Goal: Information Seeking & Learning: Learn about a topic

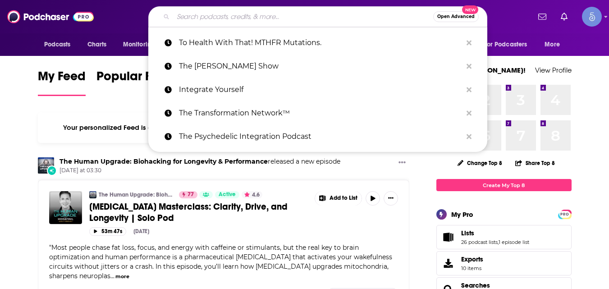
click at [259, 14] on input "Search podcasts, credits, & more..." at bounding box center [303, 16] width 260 height 14
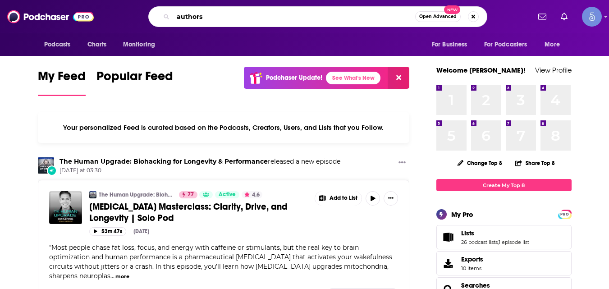
type input "authors"
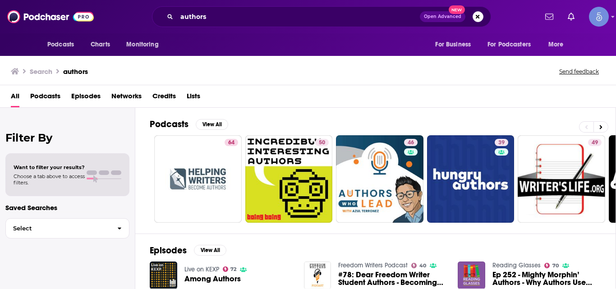
click at [49, 95] on span "Podcasts" at bounding box center [45, 98] width 30 height 18
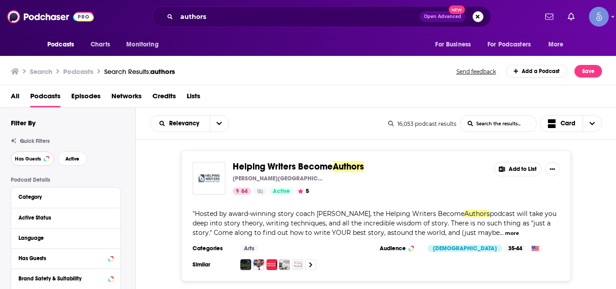
click at [40, 161] on span "Has Guests" at bounding box center [28, 158] width 26 height 5
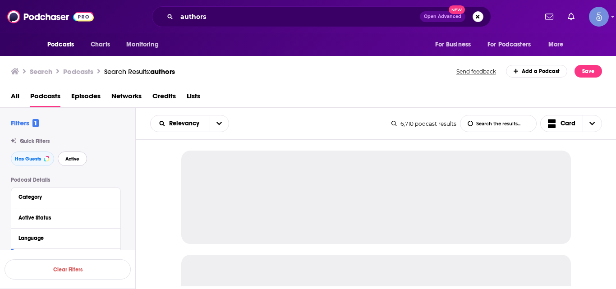
click at [74, 155] on button "Active" at bounding box center [72, 158] width 29 height 14
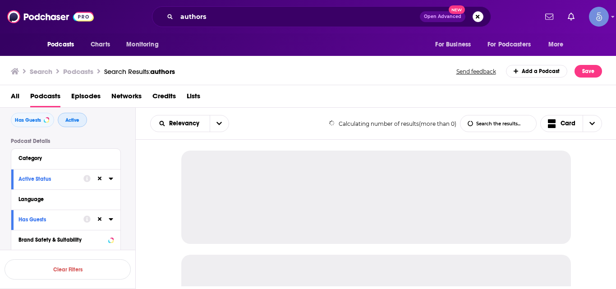
scroll to position [58, 0]
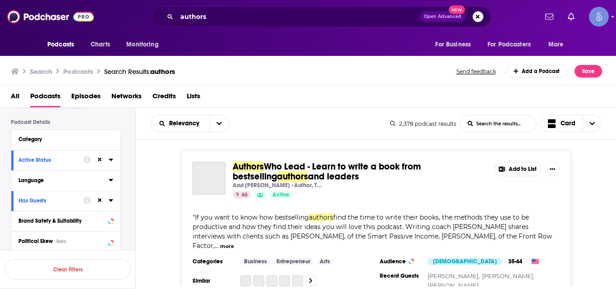
click at [109, 180] on icon at bounding box center [111, 179] width 5 height 7
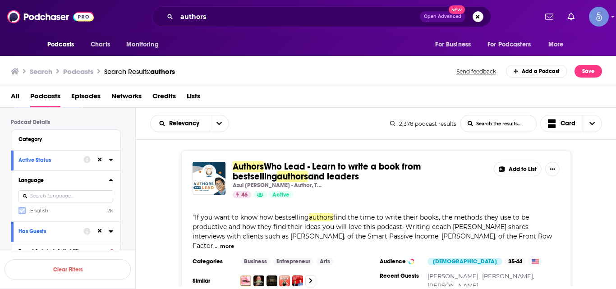
click at [21, 213] on icon at bounding box center [21, 210] width 5 height 5
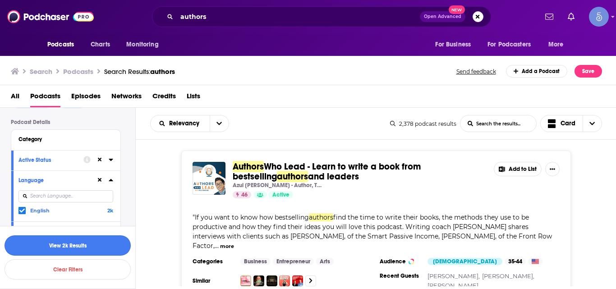
click at [59, 254] on button "View 2k Results" at bounding box center [68, 245] width 126 height 20
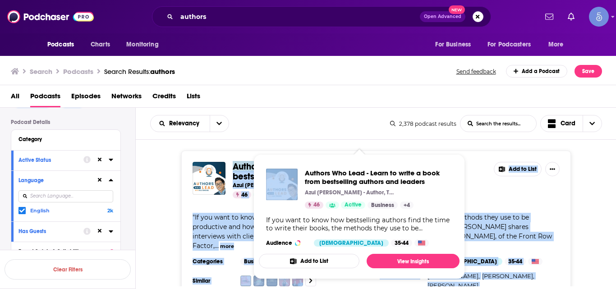
drag, startPoint x: 230, startPoint y: 165, endPoint x: 301, endPoint y: 153, distance: 71.8
click at [301, 153] on div "Podcasts Charts Monitoring authors Open Advanced New For Business For Podcaster…" at bounding box center [308, 144] width 616 height 289
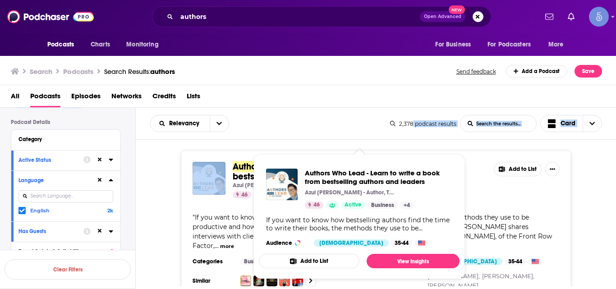
drag, startPoint x: 229, startPoint y: 161, endPoint x: 413, endPoint y: 138, distance: 184.9
click at [413, 138] on div "Relevancy List Search Input Search the results... Card 2,378 podcast results Li…" at bounding box center [376, 225] width 481 height 234
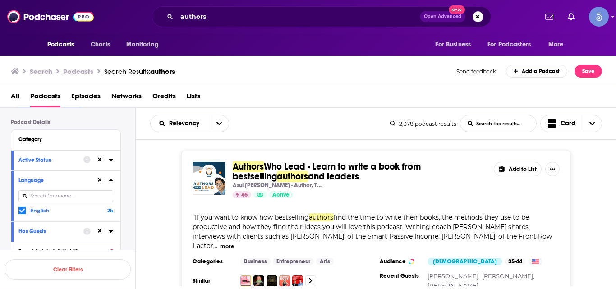
click at [339, 197] on div "46 Active" at bounding box center [360, 194] width 254 height 7
click at [334, 189] on div "Authors Who Lead - Learn to write a book from bestselling authors and leaders A…" at bounding box center [360, 180] width 254 height 37
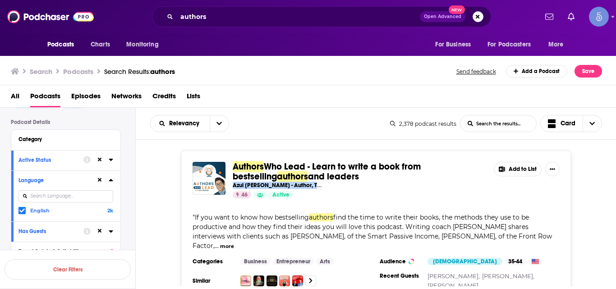
click at [334, 189] on div "Authors Who Lead - Learn to write a book from bestselling authors and leaders A…" at bounding box center [360, 180] width 254 height 37
click at [331, 184] on div "Azul Terronez - Author, TEDx Speaker, Coach" at bounding box center [360, 185] width 254 height 7
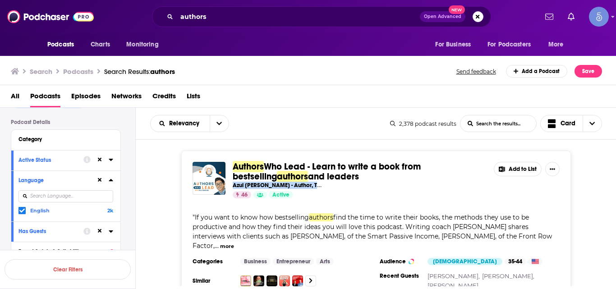
click at [331, 184] on div "Azul Terronez - Author, TEDx Speaker, Coach" at bounding box center [360, 185] width 254 height 7
click at [165, 211] on div "Authors Who Lead - Learn to write a book from bestselling authors and leaders A…" at bounding box center [376, 226] width 481 height 150
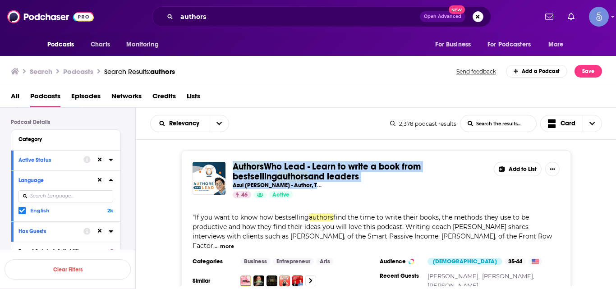
drag, startPoint x: 326, startPoint y: 182, endPoint x: 233, endPoint y: 158, distance: 96.3
click at [233, 158] on div "Authors Who Lead - Learn to write a book from bestselling authors and leaders A…" at bounding box center [375, 226] width 389 height 150
copy div "Authors Who Lead - Learn to write a book from bestselling authors and leaders A…"
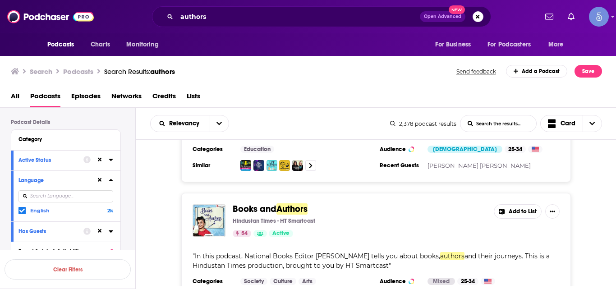
scroll to position [282, 0]
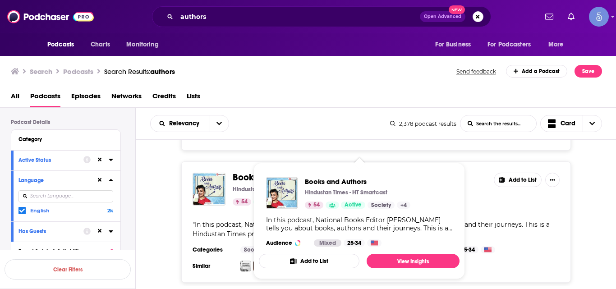
drag, startPoint x: 275, startPoint y: 167, endPoint x: 178, endPoint y: 174, distance: 97.2
click at [178, 174] on div "Books and Authors Hindustan Times - HT Smartcast 54 Active Add to List " In thi…" at bounding box center [376, 221] width 481 height 121
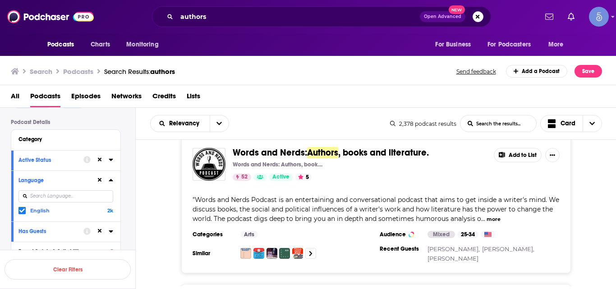
scroll to position [1116, 0]
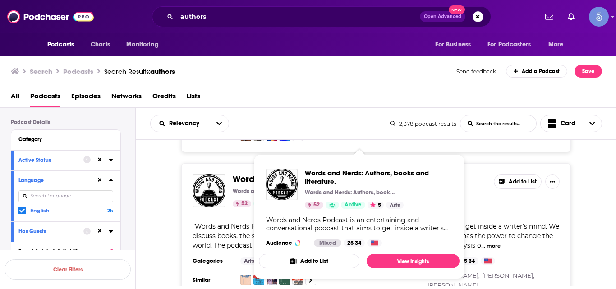
drag, startPoint x: 283, startPoint y: 160, endPoint x: 151, endPoint y: 174, distance: 133.3
click at [151, 174] on div "Words and Nerds: Authors , books and literature. Words and Nerds: Authors, book…" at bounding box center [376, 231] width 481 height 137
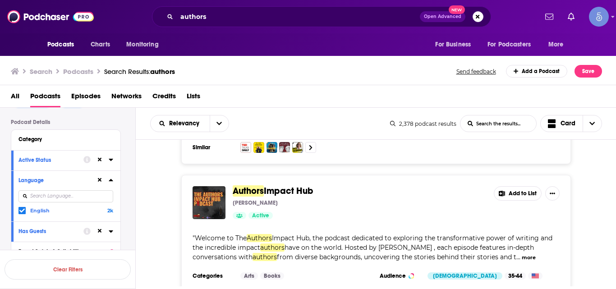
scroll to position [3423, 0]
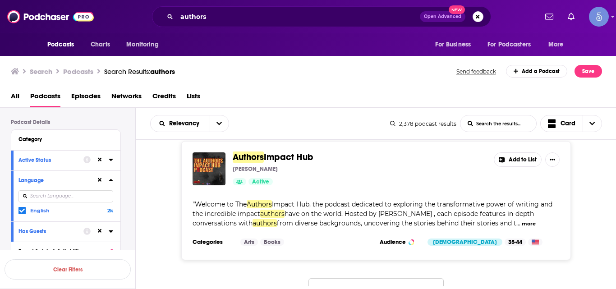
click at [357, 278] on button "Load More..." at bounding box center [375, 290] width 135 height 24
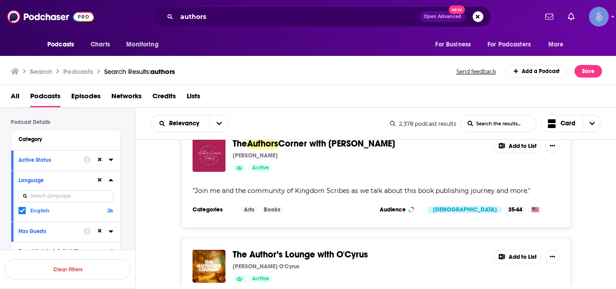
scroll to position [6826, 0]
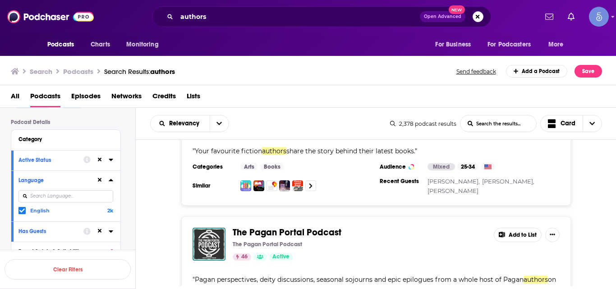
scroll to position [10277, 0]
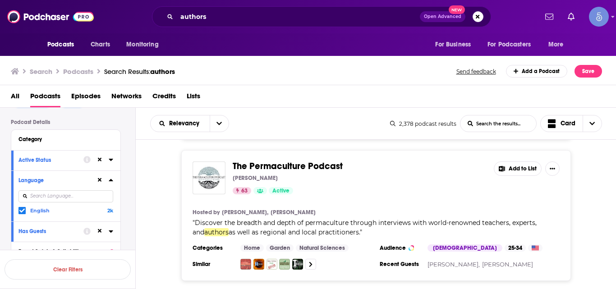
scroll to position [13769, 0]
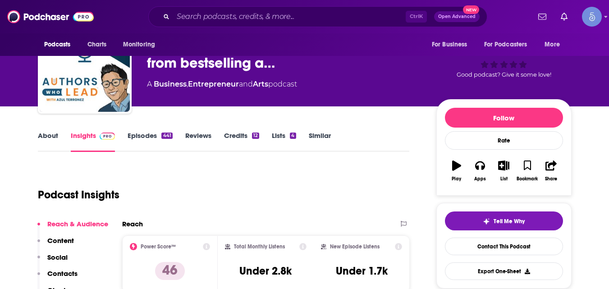
scroll to position [62, 0]
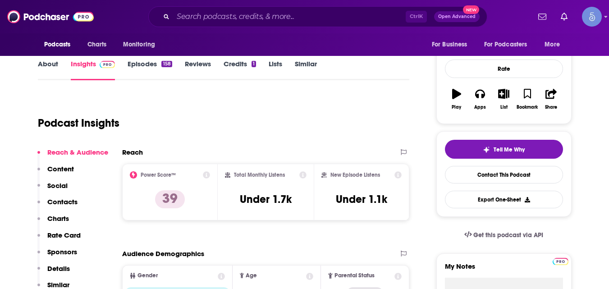
scroll to position [113, 0]
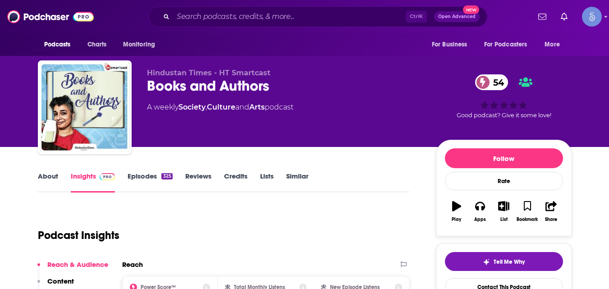
click at [142, 85] on div "Hindustan Times - HT Smartcast Books and Authors 54 A weekly Society , Culture …" at bounding box center [305, 108] width 534 height 97
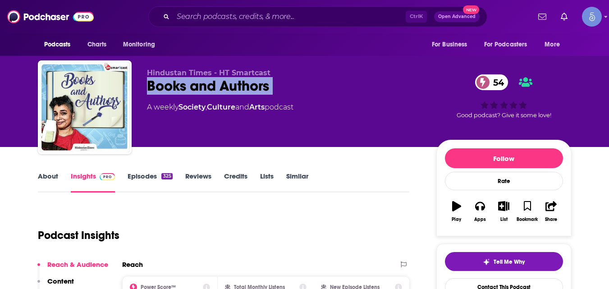
click at [142, 85] on div "Hindustan Times - HT Smartcast Books and Authors 54 A weekly Society , Culture …" at bounding box center [305, 108] width 534 height 97
copy div "Books and Authors 54"
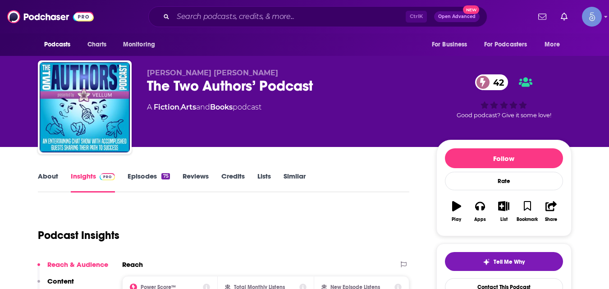
click at [145, 85] on div "Harvey Books, LLC The Two Authors’ Podcast 42 A Fiction , Arts and Books podcas…" at bounding box center [305, 108] width 534 height 97
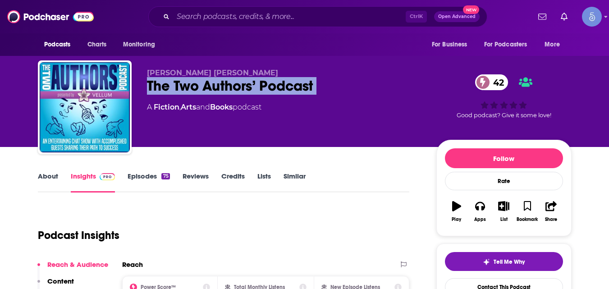
click at [145, 85] on div "Harvey Books, LLC The Two Authors’ Podcast 42 A Fiction , Arts and Books podcas…" at bounding box center [305, 108] width 534 height 97
copy div "The Two Authors’ Podcast 42"
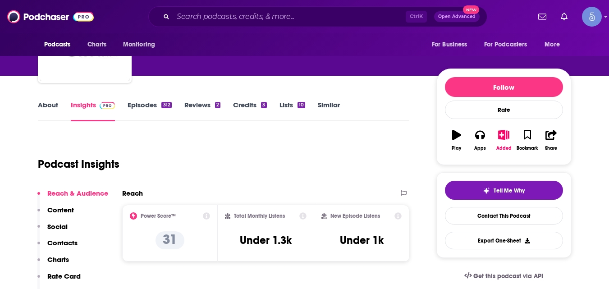
scroll to position [70, 0]
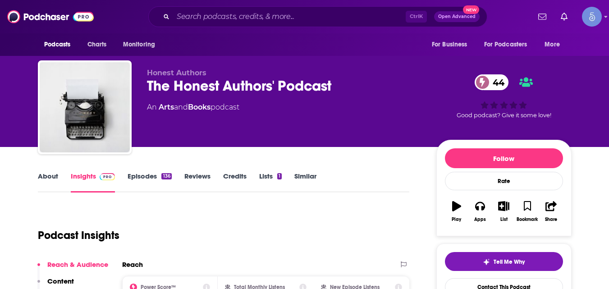
click at [143, 87] on div "Honest Authors The Honest Authors' Podcast 44 An Arts and Books podcast 44 Good…" at bounding box center [305, 108] width 534 height 97
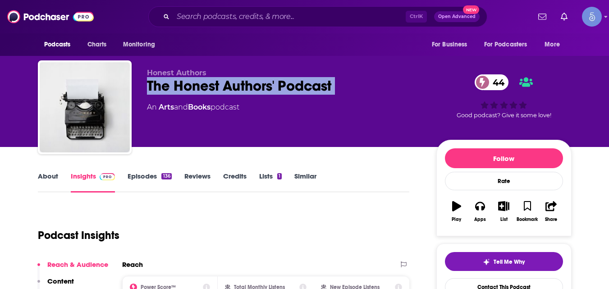
click at [143, 87] on div "Honest Authors The Honest Authors' Podcast 44 An Arts and Books podcast 44 Good…" at bounding box center [305, 108] width 534 height 97
copy div "The Honest Authors' Podcast 44"
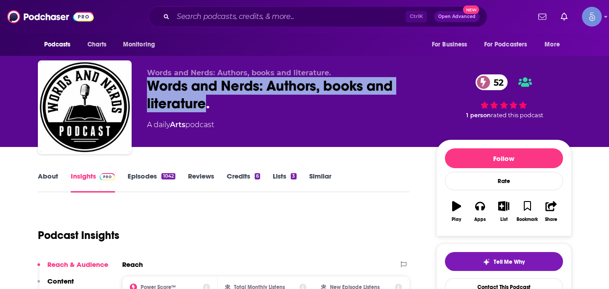
drag, startPoint x: 148, startPoint y: 89, endPoint x: 207, endPoint y: 105, distance: 61.0
click at [207, 105] on div "Words and Nerds: Authors, books and literature. 52" at bounding box center [284, 94] width 275 height 35
copy h2 "Words and Nerds: Authors, books and literature"
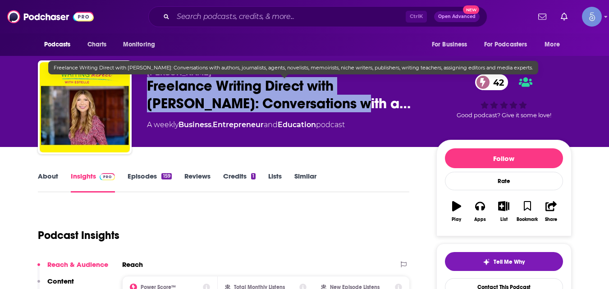
drag, startPoint x: 143, startPoint y: 83, endPoint x: 299, endPoint y: 108, distance: 157.4
click at [299, 108] on div "Estelle Erasmus Freelance Writing Direct with Estelle: Conversations with a… 42…" at bounding box center [305, 108] width 534 height 97
copy h2 "Freelance Writing Direct with Estelle: Conversations with a…"
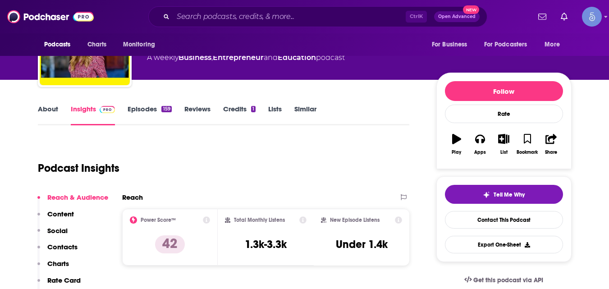
scroll to position [68, 0]
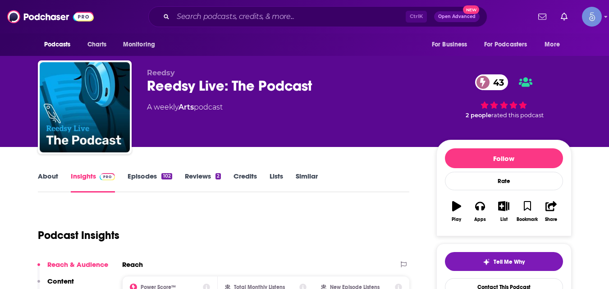
click at [40, 176] on link "About" at bounding box center [48, 182] width 20 height 21
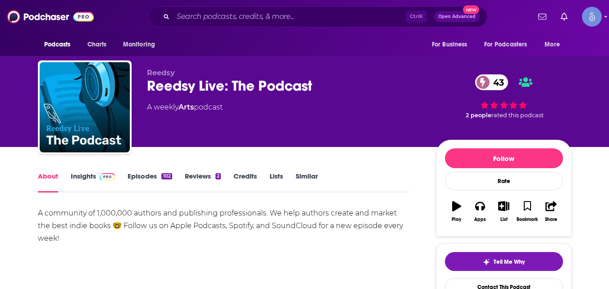
click at [140, 85] on div "Reedsy Reedsy Live: The Podcast 43 A weekly Arts podcast 43 2 people rated this…" at bounding box center [305, 108] width 534 height 97
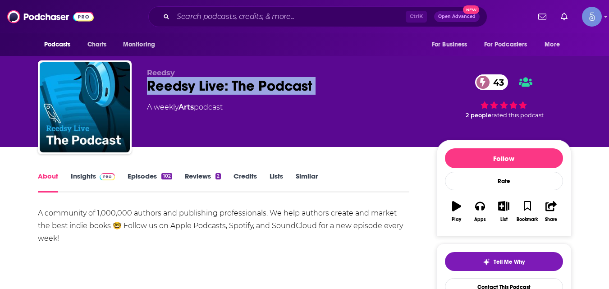
click at [140, 85] on div "Reedsy Reedsy Live: The Podcast 43 A weekly Arts podcast 43 2 people rated this…" at bounding box center [305, 108] width 534 height 97
copy div "Reedsy Live: The Podcast 43"
click at [92, 176] on link "Insights" at bounding box center [93, 182] width 45 height 21
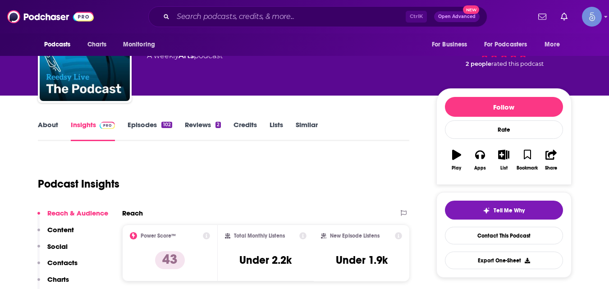
scroll to position [56, 0]
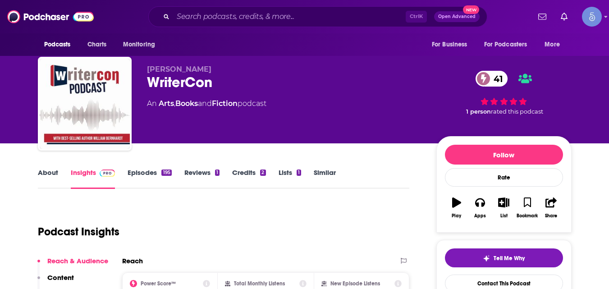
scroll to position [3, 0]
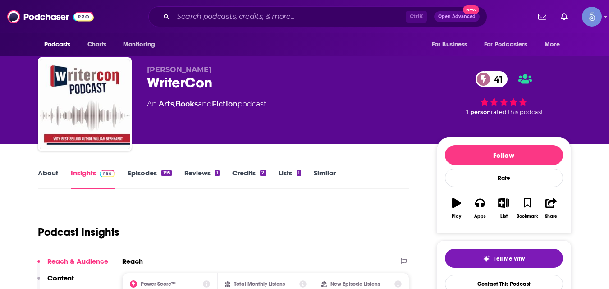
click at [220, 80] on div "WriterCon 41" at bounding box center [284, 83] width 275 height 18
copy div "WriterCon 41"
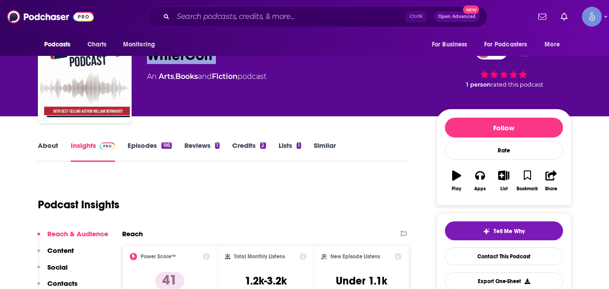
scroll to position [112, 0]
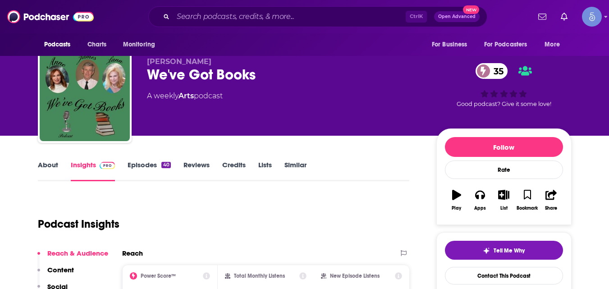
scroll to position [11, 0]
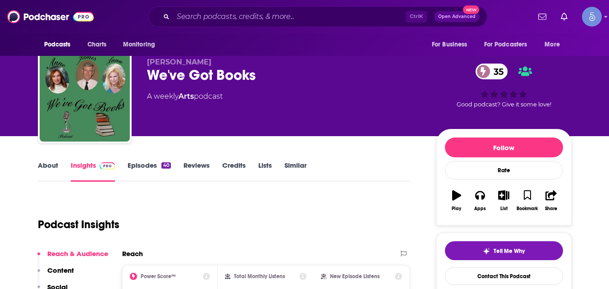
click at [50, 170] on link "About" at bounding box center [48, 171] width 20 height 21
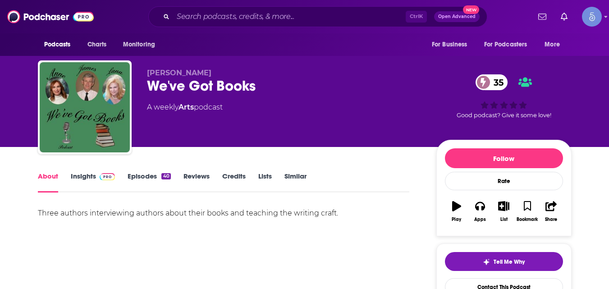
click at [77, 180] on link "Insights" at bounding box center [93, 182] width 45 height 21
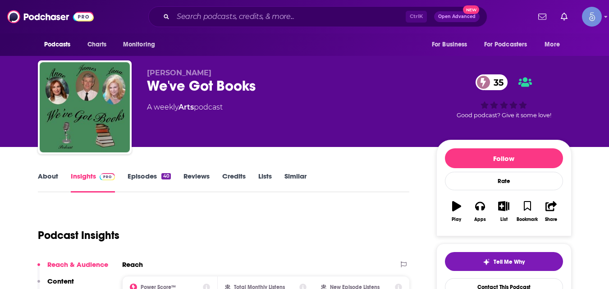
click at [146, 86] on div "Anne Greene We've Got Books 35 A weekly Arts podcast 35 Good podcast? Give it s…" at bounding box center [305, 108] width 534 height 97
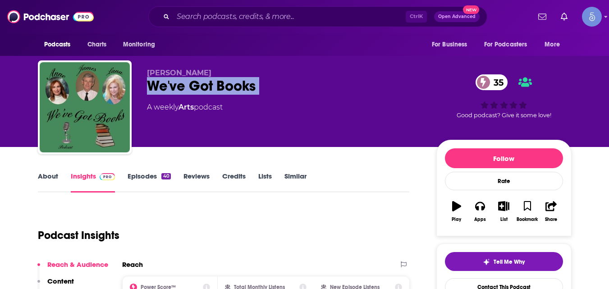
click at [146, 86] on div "Anne Greene We've Got Books 35 A weekly Arts podcast 35 Good podcast? Give it s…" at bounding box center [305, 108] width 534 height 97
copy div "We've Got Books 35"
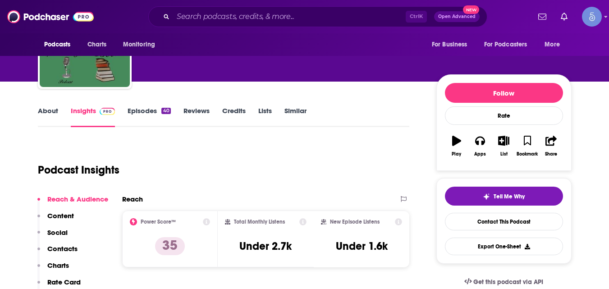
scroll to position [66, 0]
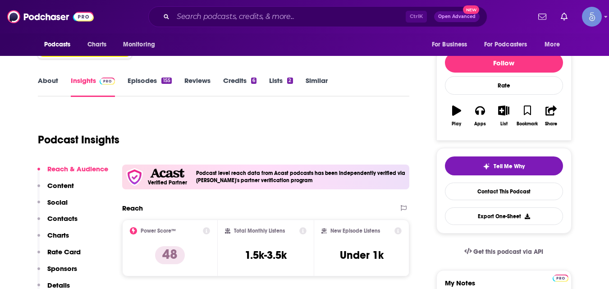
scroll to position [95, 0]
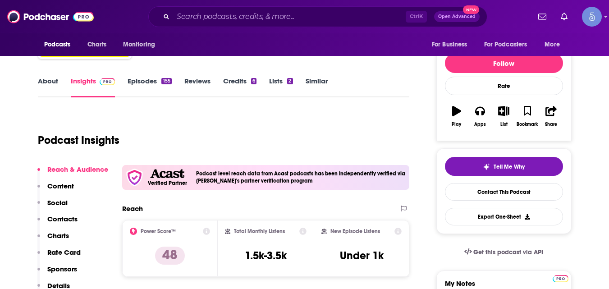
click at [46, 82] on link "About" at bounding box center [48, 87] width 20 height 21
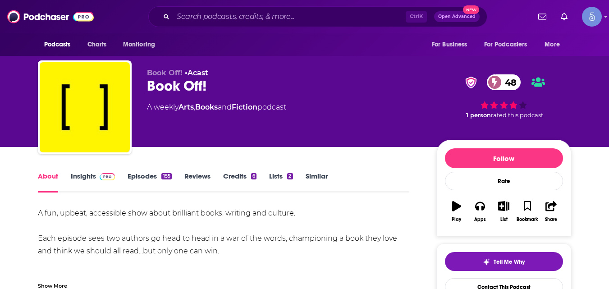
click at [147, 89] on div "Book Off! 48" at bounding box center [284, 86] width 275 height 18
copy div "Book Off! 48"
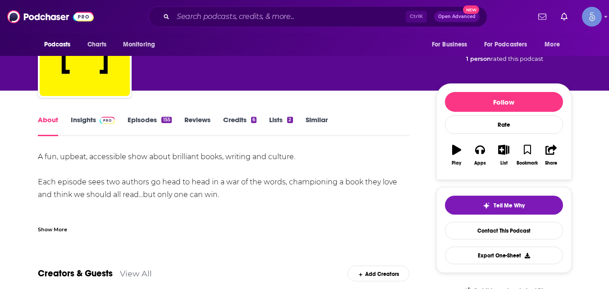
scroll to position [51, 0]
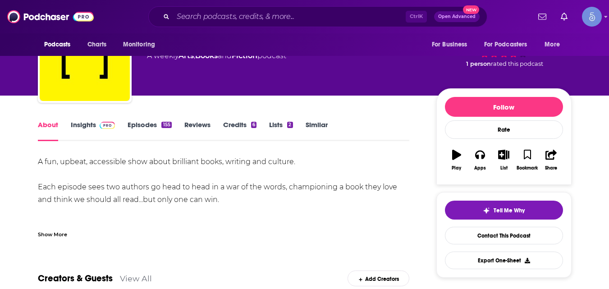
click at [105, 124] on img at bounding box center [108, 125] width 16 height 7
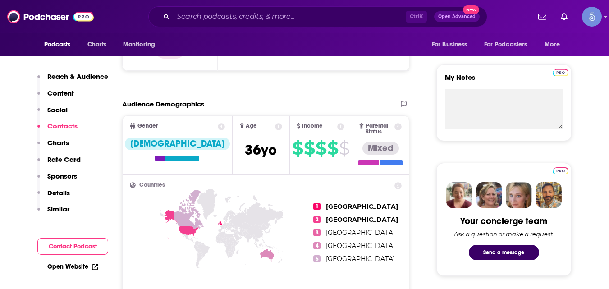
scroll to position [827, 0]
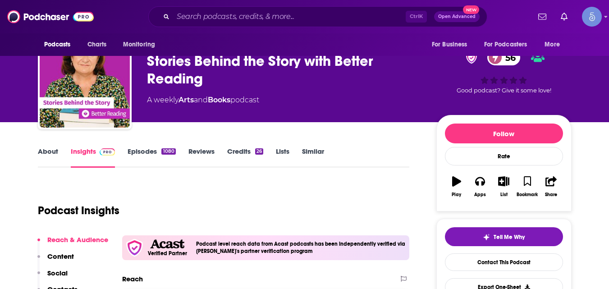
scroll to position [25, 0]
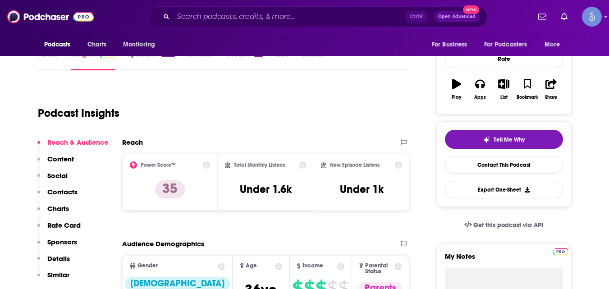
scroll to position [123, 0]
